Goal: Task Accomplishment & Management: Use online tool/utility

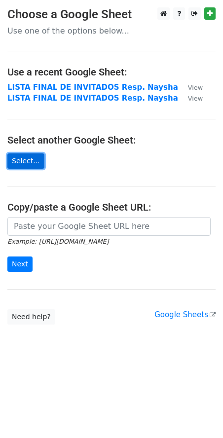
click at [25, 160] on link "Select..." at bounding box center [25, 160] width 37 height 15
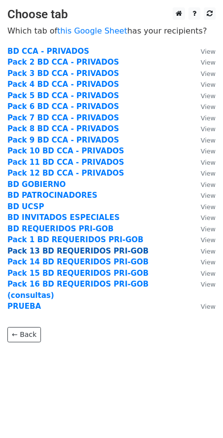
click at [44, 249] on strong "Pack 13 BD REQUERIDOS PRI-GOB" at bounding box center [77, 250] width 141 height 9
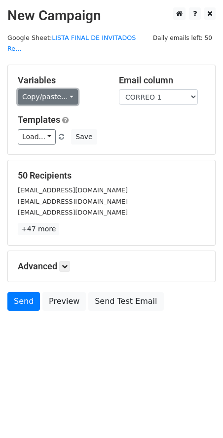
click at [39, 89] on link "Copy/paste..." at bounding box center [48, 96] width 60 height 15
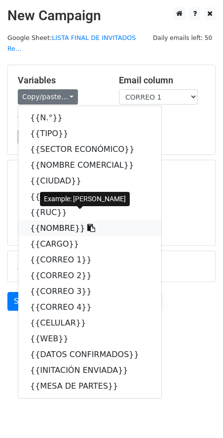
click at [53, 220] on link "{{NOMBRE}}" at bounding box center [89, 228] width 143 height 16
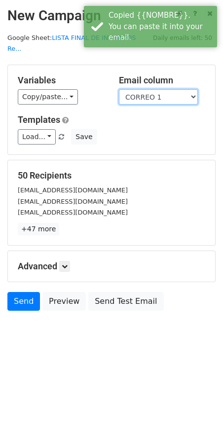
click at [149, 89] on select "N.° TIPO SECTOR ECONÓMICO NOMBRE COMERCIAL CIUDAD EMPRESA RUC NOMBRE CARGO CORR…" at bounding box center [158, 96] width 79 height 15
click at [119, 89] on select "N.° TIPO SECTOR ECONÓMICO NOMBRE COMERCIAL CIUDAD EMPRESA RUC NOMBRE CARGO CORR…" at bounding box center [158, 96] width 79 height 15
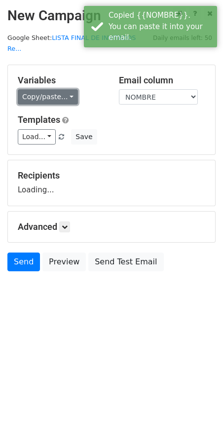
click at [55, 89] on link "Copy/paste..." at bounding box center [48, 96] width 60 height 15
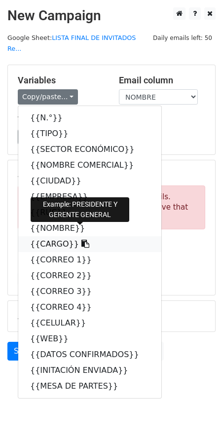
click at [50, 236] on link "{{CARGO}}" at bounding box center [89, 244] width 143 height 16
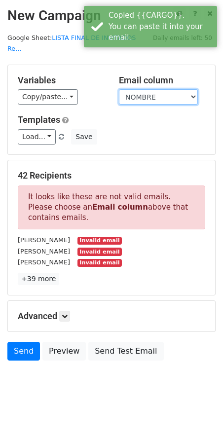
click at [143, 89] on select "N.° TIPO SECTOR ECONÓMICO NOMBRE COMERCIAL CIUDAD EMPRESA RUC NOMBRE CARGO CORR…" at bounding box center [158, 96] width 79 height 15
click at [119, 89] on select "N.° TIPO SECTOR ECONÓMICO NOMBRE COMERCIAL CIUDAD EMPRESA RUC NOMBRE CARGO CORR…" at bounding box center [158, 96] width 79 height 15
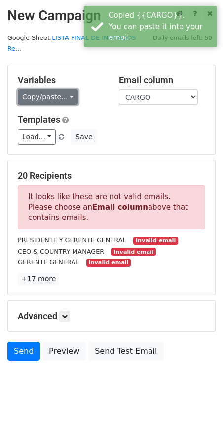
click at [43, 89] on link "Copy/paste..." at bounding box center [48, 96] width 60 height 15
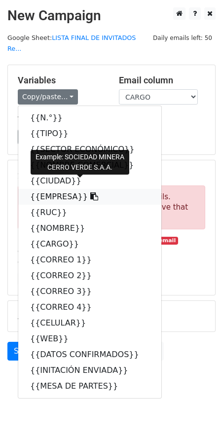
click at [42, 189] on link "{{EMPRESA}}" at bounding box center [89, 197] width 143 height 16
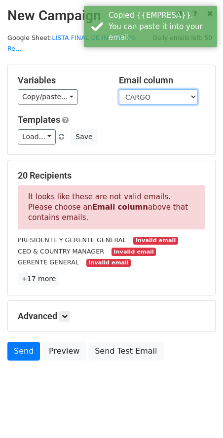
click at [149, 89] on select "N.° TIPO SECTOR ECONÓMICO NOMBRE COMERCIAL CIUDAD EMPRESA RUC NOMBRE CARGO CORR…" at bounding box center [158, 96] width 79 height 15
click at [119, 89] on select "N.° TIPO SECTOR ECONÓMICO NOMBRE COMERCIAL CIUDAD EMPRESA RUC NOMBRE CARGO CORR…" at bounding box center [158, 96] width 79 height 15
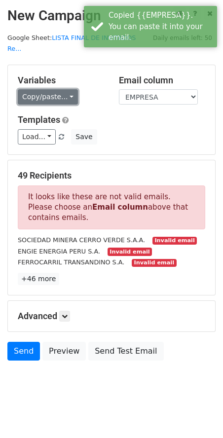
click at [44, 89] on link "Copy/paste..." at bounding box center [48, 96] width 60 height 15
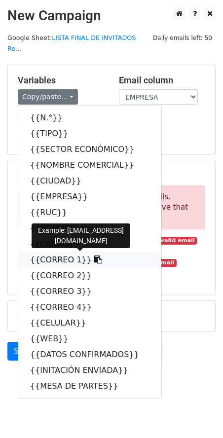
click at [57, 253] on link "{{CORREO 1}}" at bounding box center [89, 260] width 143 height 16
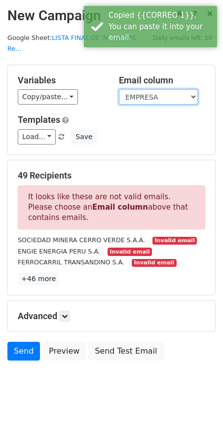
click at [151, 89] on select "N.° TIPO SECTOR ECONÓMICO NOMBRE COMERCIAL CIUDAD EMPRESA RUC NOMBRE CARGO CORR…" at bounding box center [158, 96] width 79 height 15
select select "CORREO 1"
click at [119, 89] on select "N.° TIPO SECTOR ECONÓMICO NOMBRE COMERCIAL CIUDAD EMPRESA RUC NOMBRE CARGO CORR…" at bounding box center [158, 96] width 79 height 15
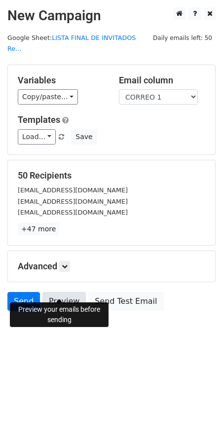
click at [56, 292] on link "Preview" at bounding box center [63, 301] width 43 height 19
